Goal: Find specific page/section: Find specific page/section

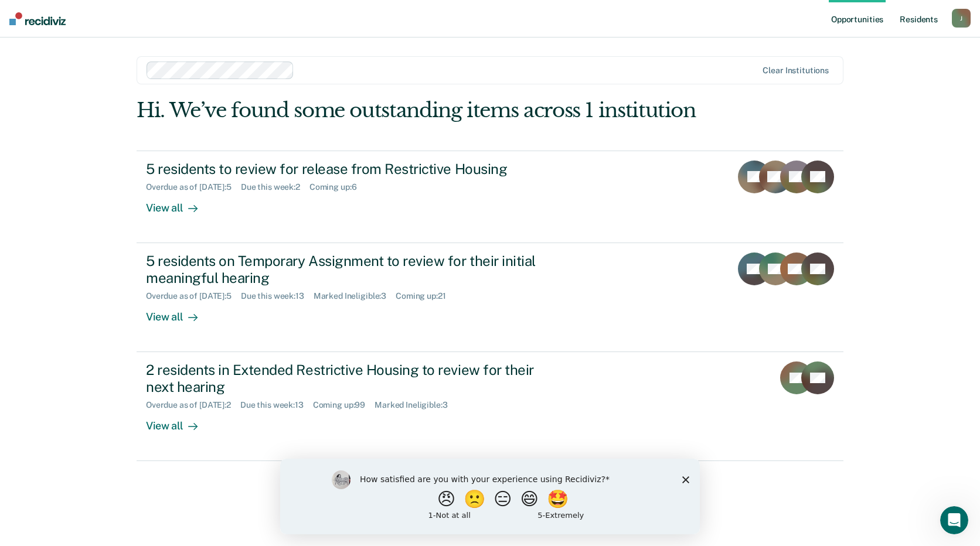
click at [924, 21] on link "Resident s" at bounding box center [919, 19] width 43 height 38
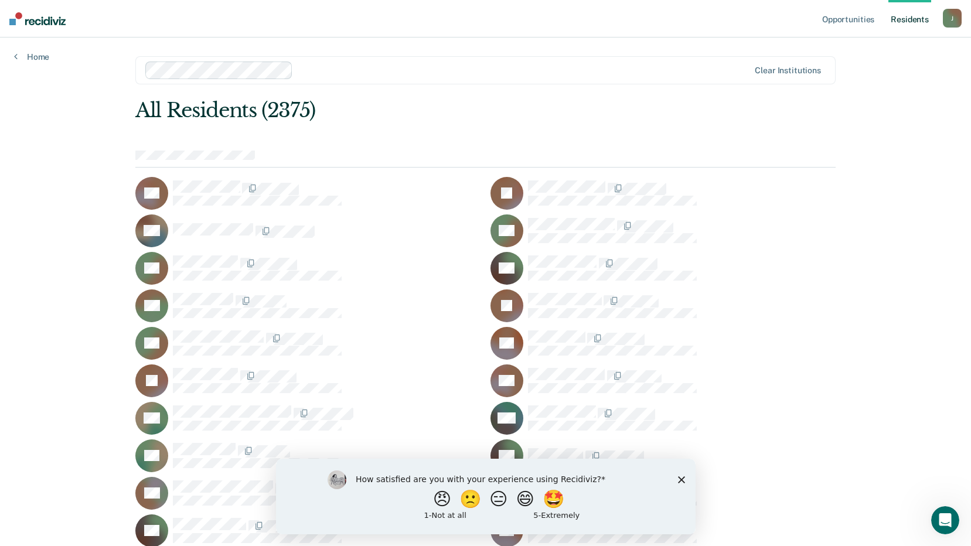
scroll to position [15372, 0]
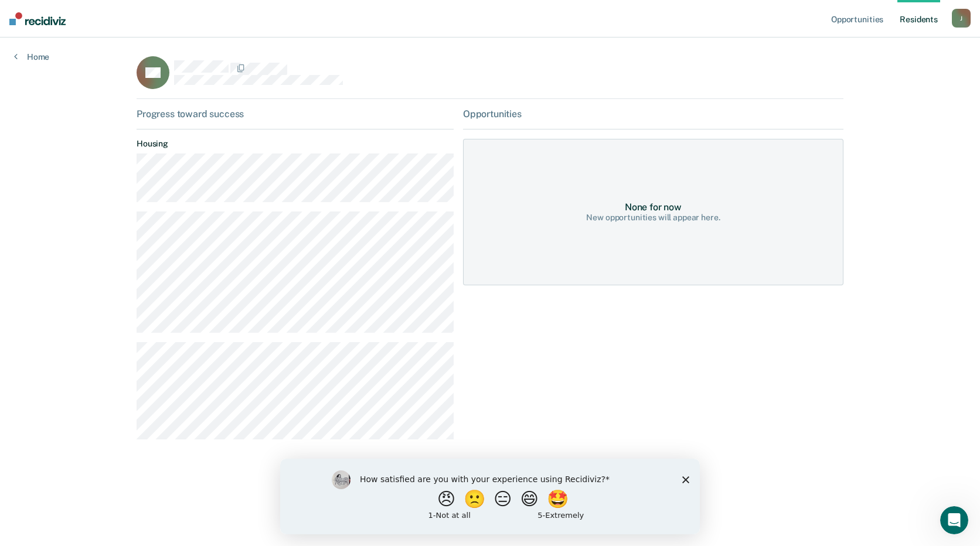
click at [701, 403] on div "Opportunities None for now New opportunities will appear here." at bounding box center [653, 278] width 380 height 341
